Goal: Check status: Check status

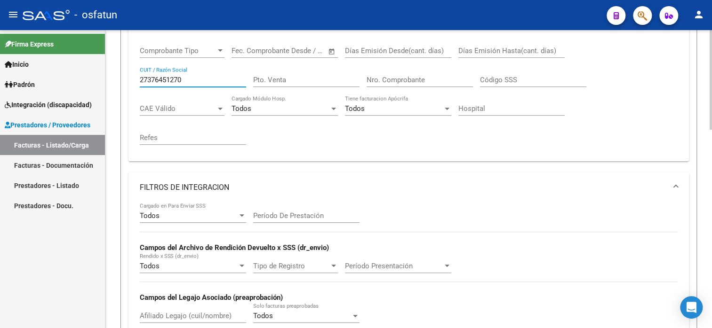
scroll to position [171, 0]
drag, startPoint x: 171, startPoint y: 78, endPoint x: 133, endPoint y: 78, distance: 38.1
click at [133, 78] on div "Comprobante Tipo Comprobante Tipo Fecha inicio – Fecha fin Fec. Comprobante Des…" at bounding box center [408, 100] width 560 height 124
paste input "67101739"
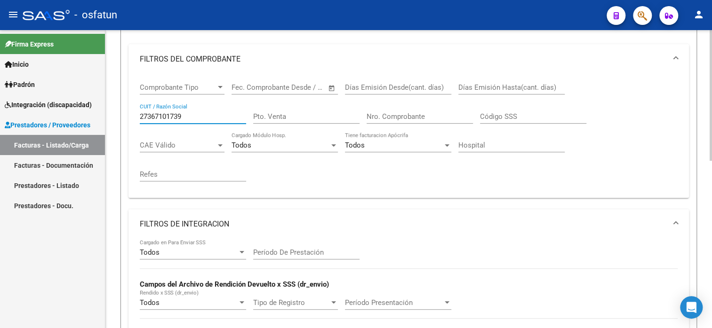
scroll to position [124, 0]
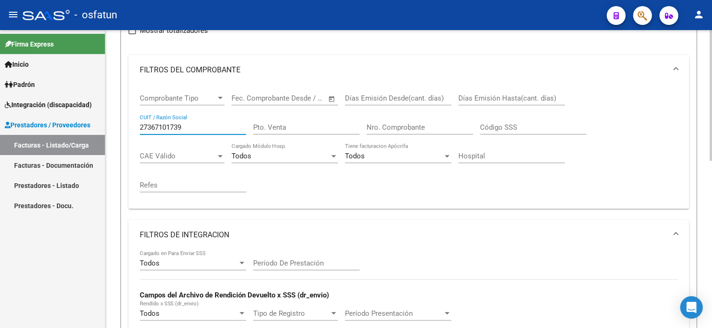
drag, startPoint x: 198, startPoint y: 127, endPoint x: 137, endPoint y: 122, distance: 60.8
click at [137, 122] on div "Comprobante Tipo Comprobante Tipo Fecha inicio – Fecha fin Fec. Comprobante Des…" at bounding box center [408, 147] width 560 height 124
paste input "28767797"
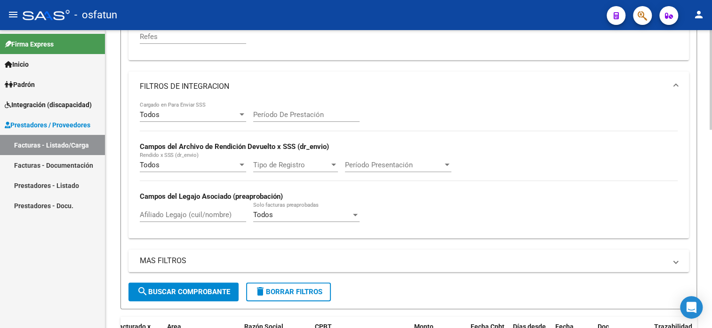
scroll to position [376, 0]
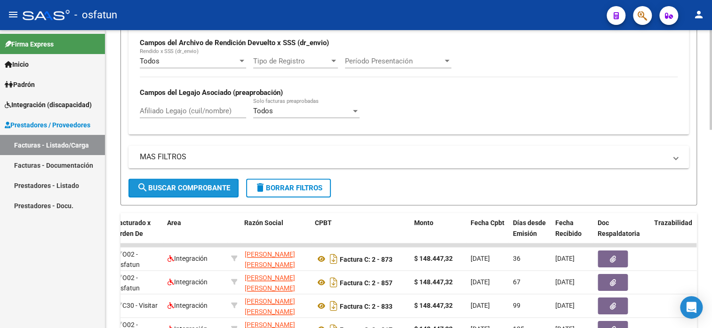
click at [200, 192] on button "search Buscar Comprobante" at bounding box center [183, 188] width 110 height 19
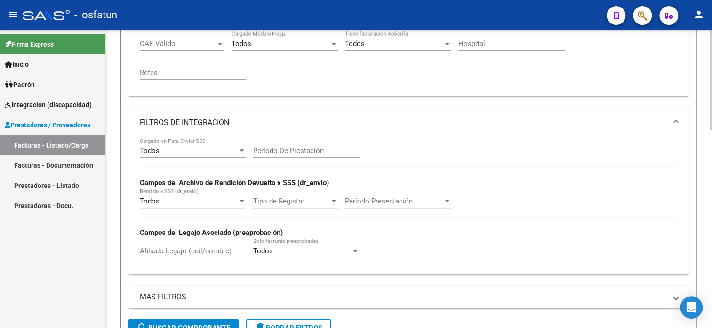
scroll to position [141, 0]
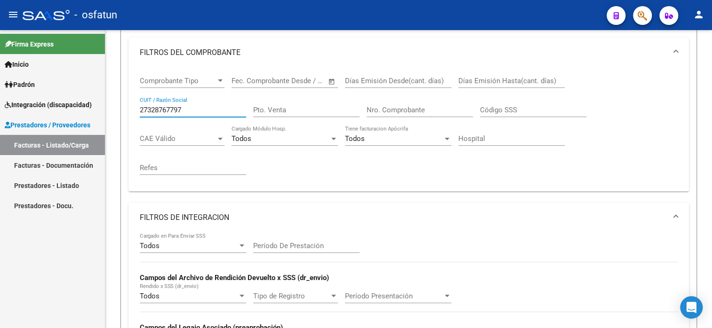
drag, startPoint x: 185, startPoint y: 110, endPoint x: 95, endPoint y: 109, distance: 89.4
click at [95, 109] on mat-sidenav-container "Firma Express Inicio Instructivos Contacto OS [PERSON_NAME] Análisis Afiliado I…" at bounding box center [356, 179] width 712 height 298
paste input "287112608"
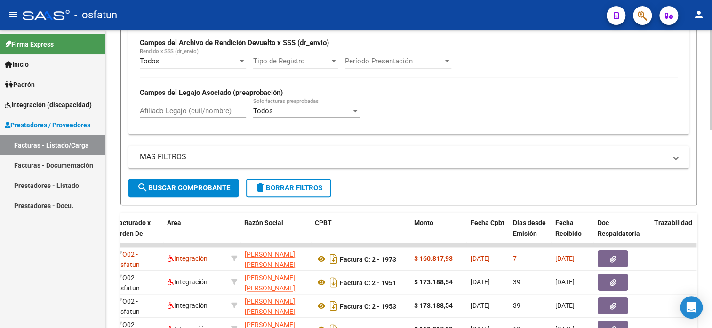
scroll to position [188, 0]
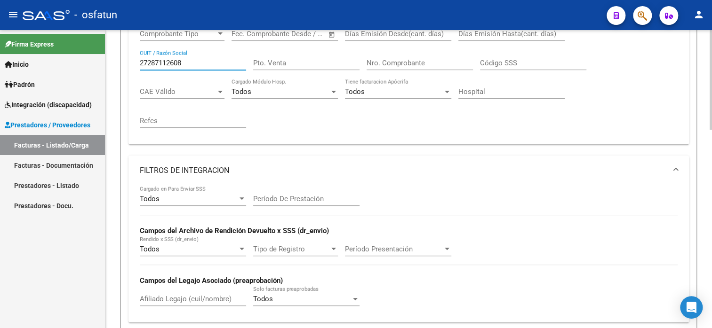
drag, startPoint x: 191, startPoint y: 62, endPoint x: 112, endPoint y: 55, distance: 78.4
click at [112, 55] on div "Video tutorial PRESTADORES -> Listado de CPBTs Emitidos por Prestadores / Prove…" at bounding box center [408, 285] width 606 height 886
paste input "922484975"
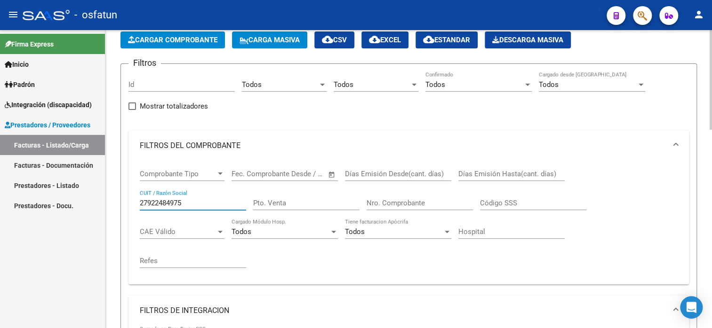
scroll to position [47, 0]
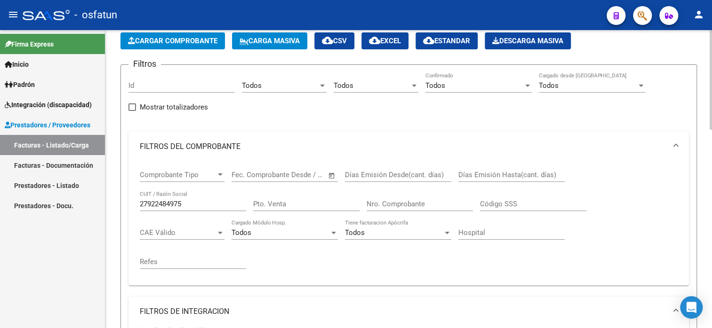
drag, startPoint x: 183, startPoint y: 198, endPoint x: 155, endPoint y: 202, distance: 28.5
click at [155, 202] on div "27922484975 CUIT / Razón Social" at bounding box center [193, 201] width 106 height 20
drag, startPoint x: 187, startPoint y: 206, endPoint x: 129, endPoint y: 201, distance: 58.0
click at [129, 201] on div "Comprobante Tipo Comprobante Tipo Fecha inicio – Fecha fin Fec. Comprobante Des…" at bounding box center [408, 224] width 560 height 124
paste input "308548223"
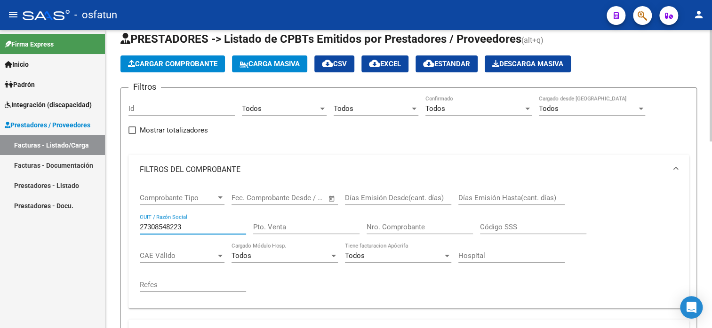
scroll to position [0, 0]
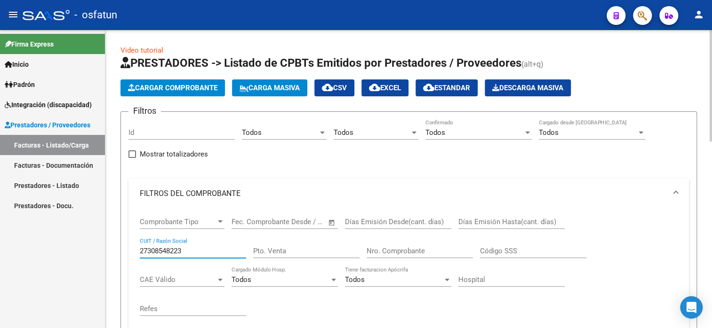
drag, startPoint x: 186, startPoint y: 252, endPoint x: 129, endPoint y: 251, distance: 57.4
click at [129, 251] on div "Comprobante Tipo Comprobante Tipo Fecha inicio – Fecha fin Fec. Comprobante Des…" at bounding box center [408, 271] width 560 height 124
paste input "83151789"
drag, startPoint x: 186, startPoint y: 251, endPoint x: 136, endPoint y: 246, distance: 50.1
click at [136, 246] on div "Comprobante Tipo Comprobante Tipo Fecha inicio – Fecha fin Fec. Comprobante Des…" at bounding box center [408, 271] width 560 height 124
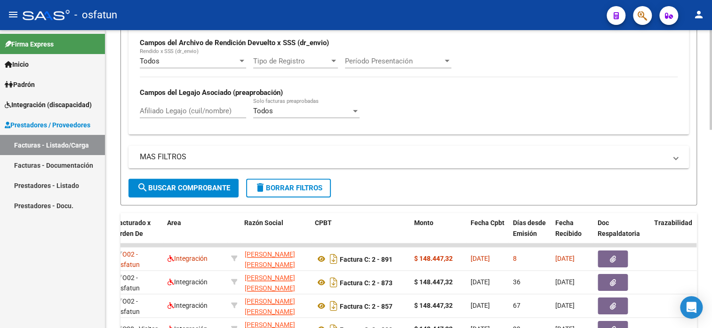
scroll to position [188, 0]
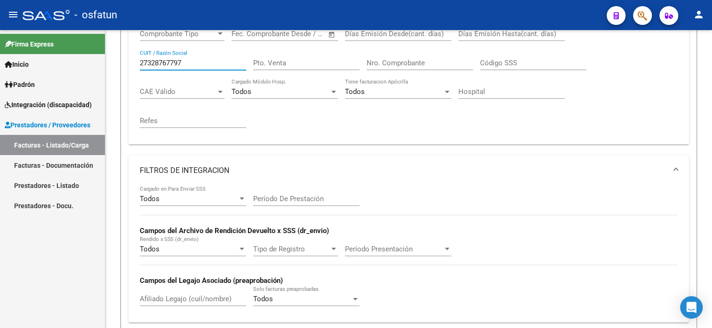
drag, startPoint x: 188, startPoint y: 62, endPoint x: 94, endPoint y: 56, distance: 94.7
click at [94, 56] on mat-sidenav-container "Firma Express Inicio Instructivos Contacto OS [PERSON_NAME] Análisis Afiliado I…" at bounding box center [356, 179] width 712 height 298
paste input "3332363999"
drag, startPoint x: 191, startPoint y: 61, endPoint x: 141, endPoint y: 59, distance: 50.4
click at [141, 59] on input "23332363999" at bounding box center [193, 63] width 106 height 8
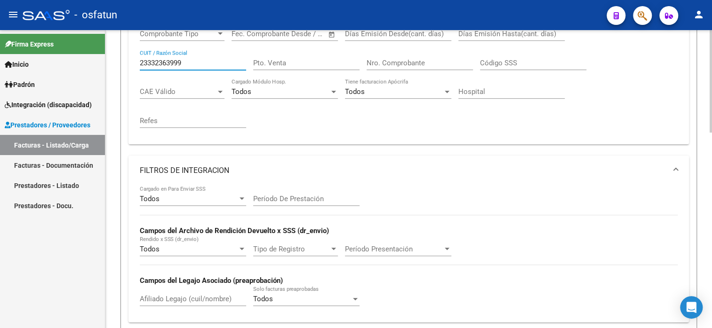
paste input "7337577895"
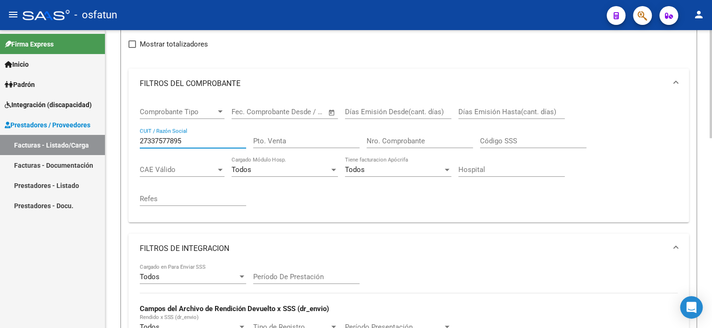
scroll to position [100, 0]
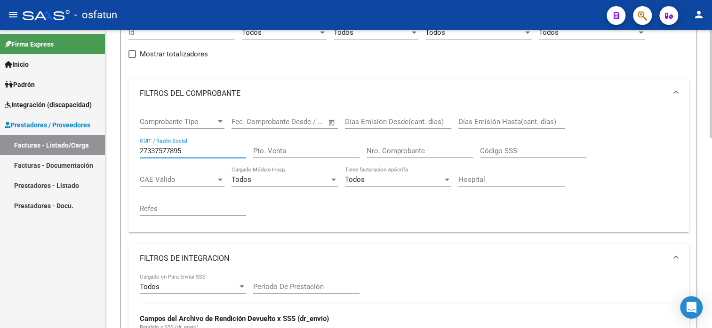
drag, startPoint x: 196, startPoint y: 151, endPoint x: 128, endPoint y: 151, distance: 67.7
click at [128, 151] on div "Comprobante Tipo Comprobante Tipo Fecha inicio – Fecha fin Fec. Comprobante Des…" at bounding box center [408, 171] width 560 height 124
paste input "65795288"
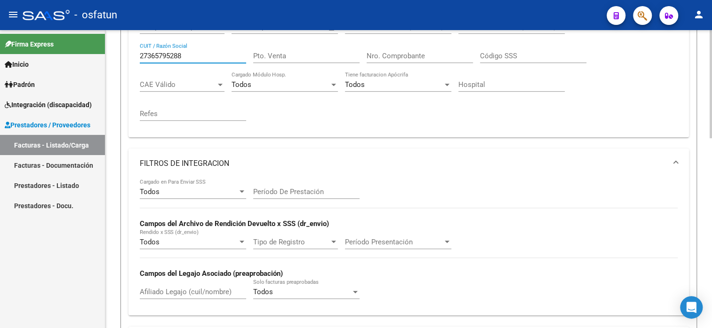
scroll to position [194, 0]
drag, startPoint x: 183, startPoint y: 56, endPoint x: 117, endPoint y: 56, distance: 66.8
click at [117, 56] on div "Video tutorial PRESTADORES -> Listado de CPBTs Emitidos por Prestadores / Prove…" at bounding box center [408, 243] width 606 height 815
paste input "4250733"
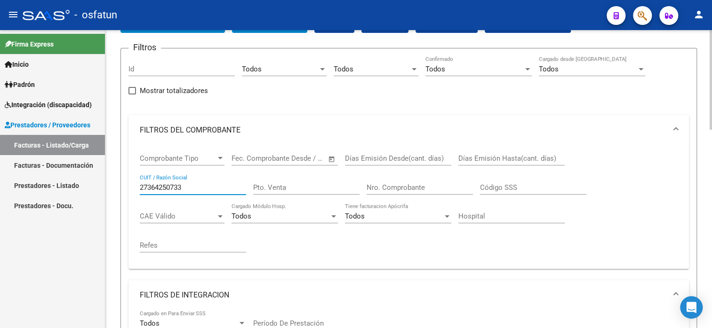
scroll to position [53, 0]
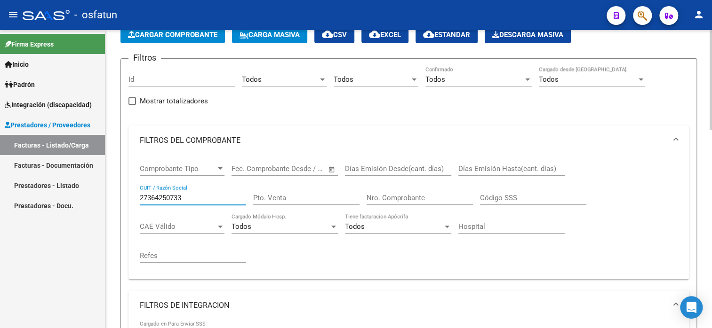
drag, startPoint x: 192, startPoint y: 194, endPoint x: 123, endPoint y: 198, distance: 68.8
click at [123, 198] on form "Filtros Id Todos Area Todos Seleccionar Gerenciador Todos Confirmado Todos Carg…" at bounding box center [408, 293] width 576 height 470
paste input "51174302"
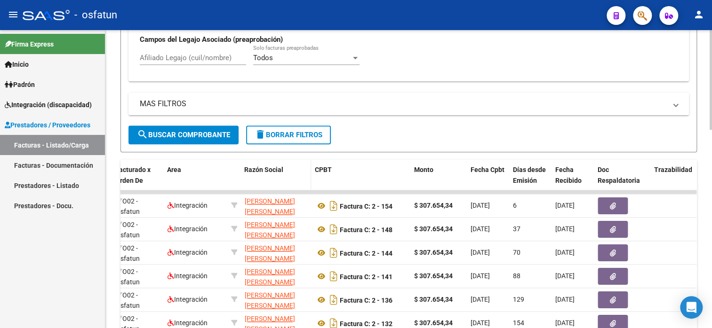
scroll to position [194, 0]
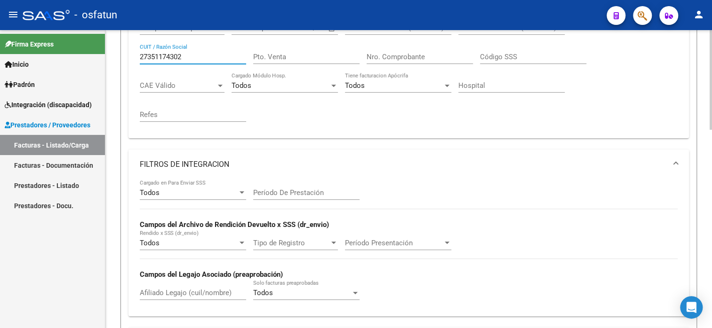
drag, startPoint x: 190, startPoint y: 56, endPoint x: 137, endPoint y: 55, distance: 52.2
click at [137, 55] on div "Comprobante Tipo Comprobante Tipo Fecha inicio – Fecha fin Fec. Comprobante Des…" at bounding box center [408, 77] width 560 height 124
paste input "05414055"
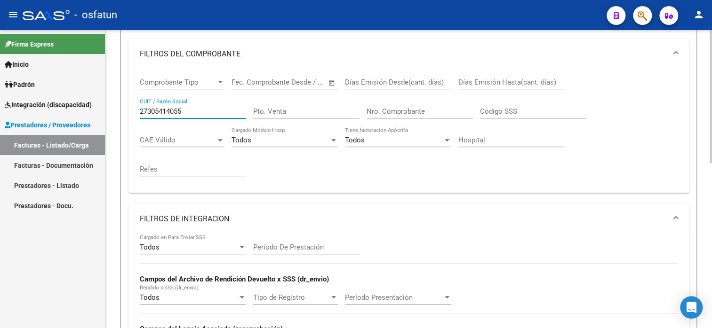
scroll to position [133, 0]
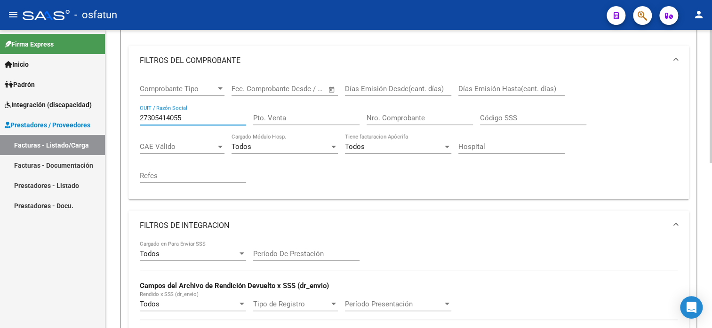
click at [171, 117] on input "27305414055" at bounding box center [193, 118] width 106 height 8
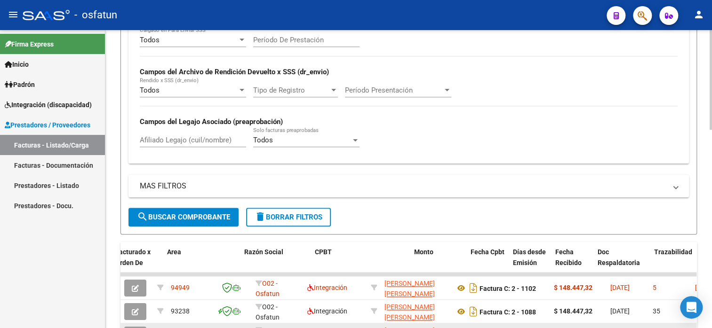
type input "27305417055"
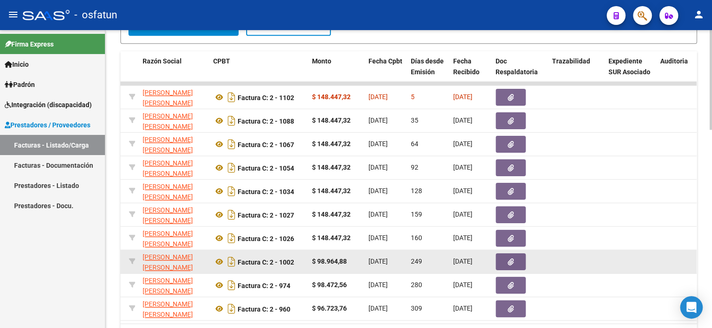
scroll to position [453, 0]
